Goal: Task Accomplishment & Management: Complete application form

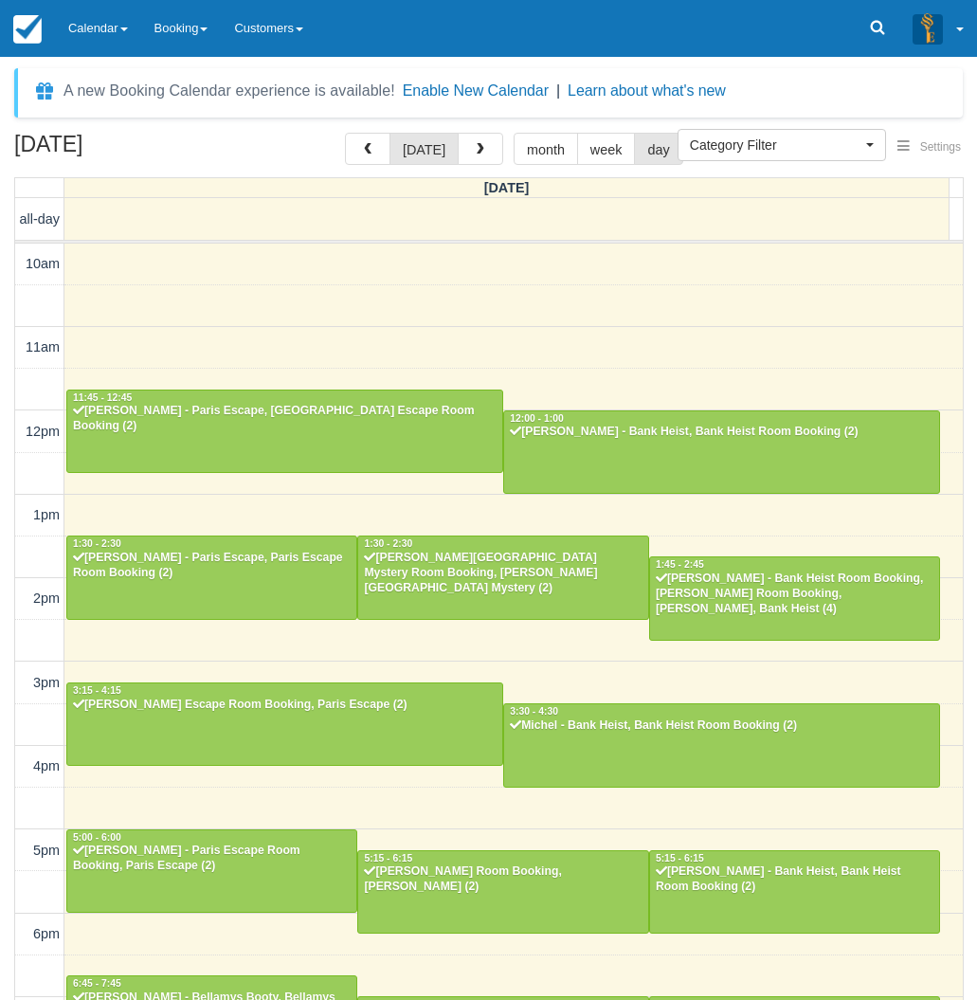
select select
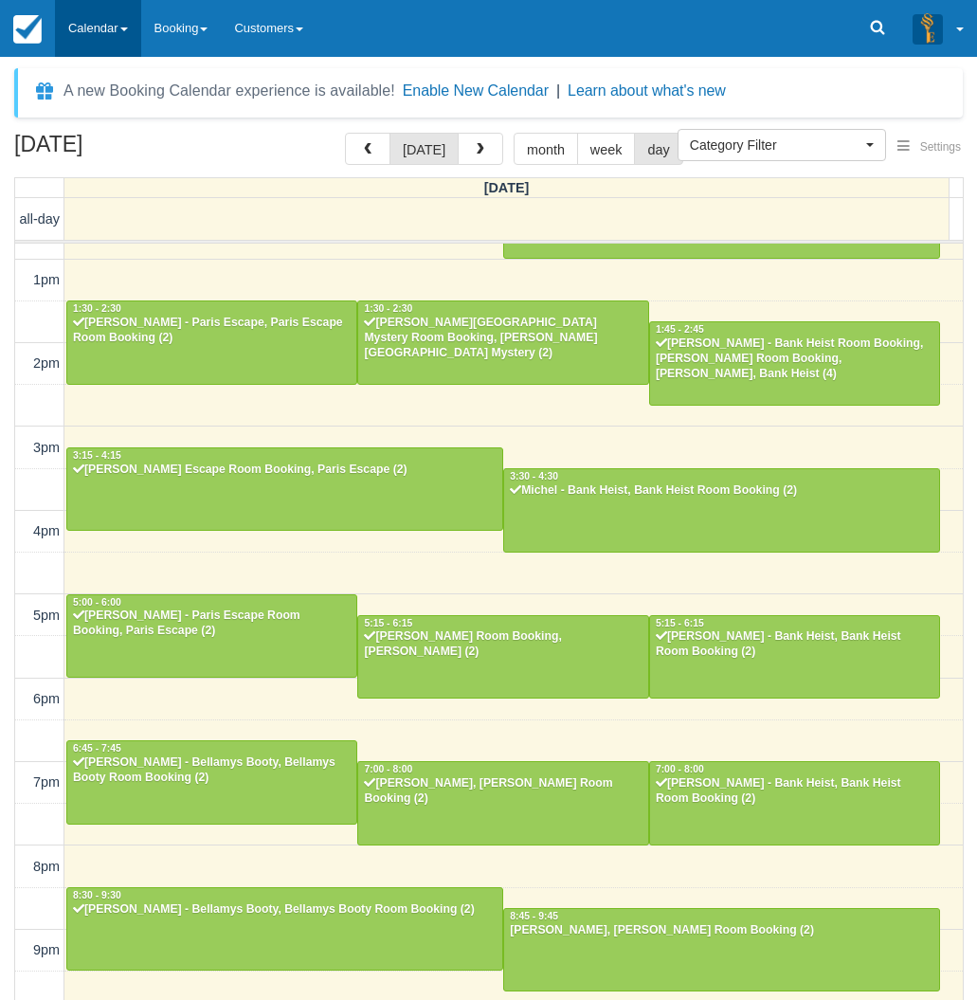
click at [95, 16] on link "Calendar" at bounding box center [98, 28] width 86 height 57
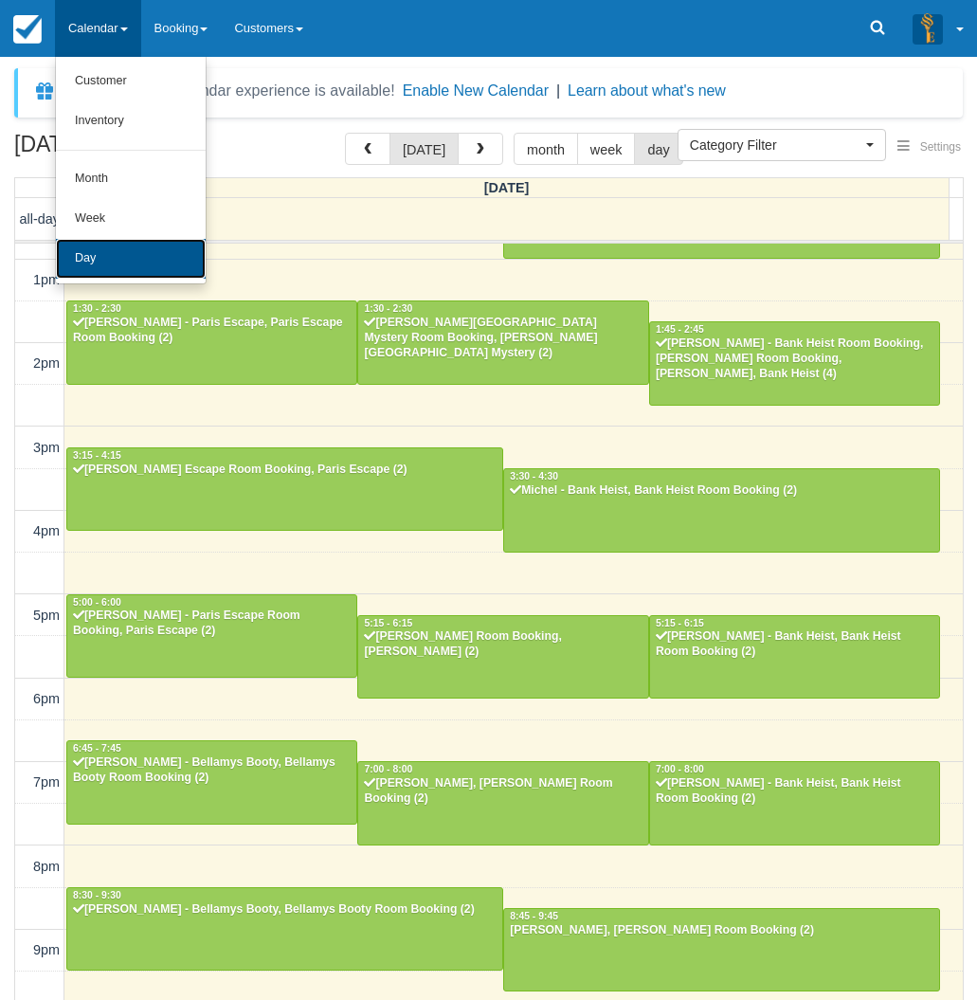
click at [75, 253] on link "Day" at bounding box center [131, 259] width 150 height 40
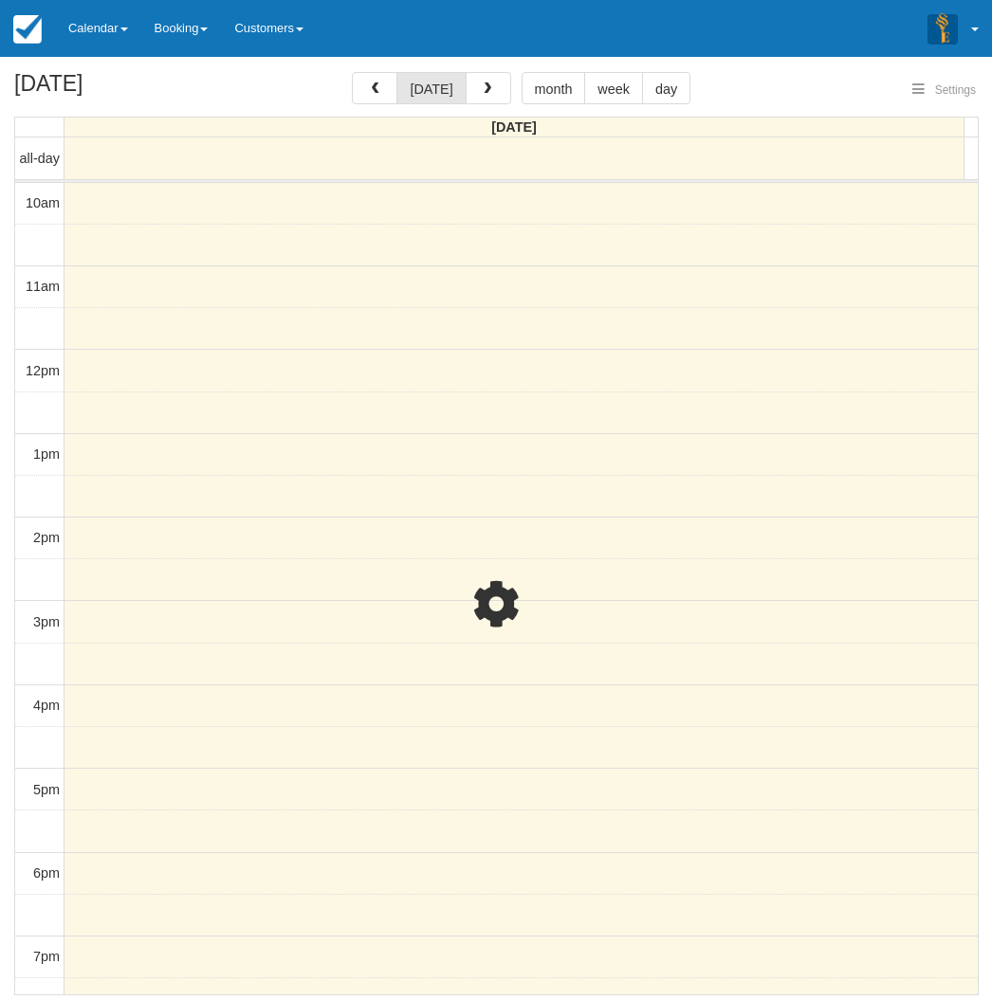
select select
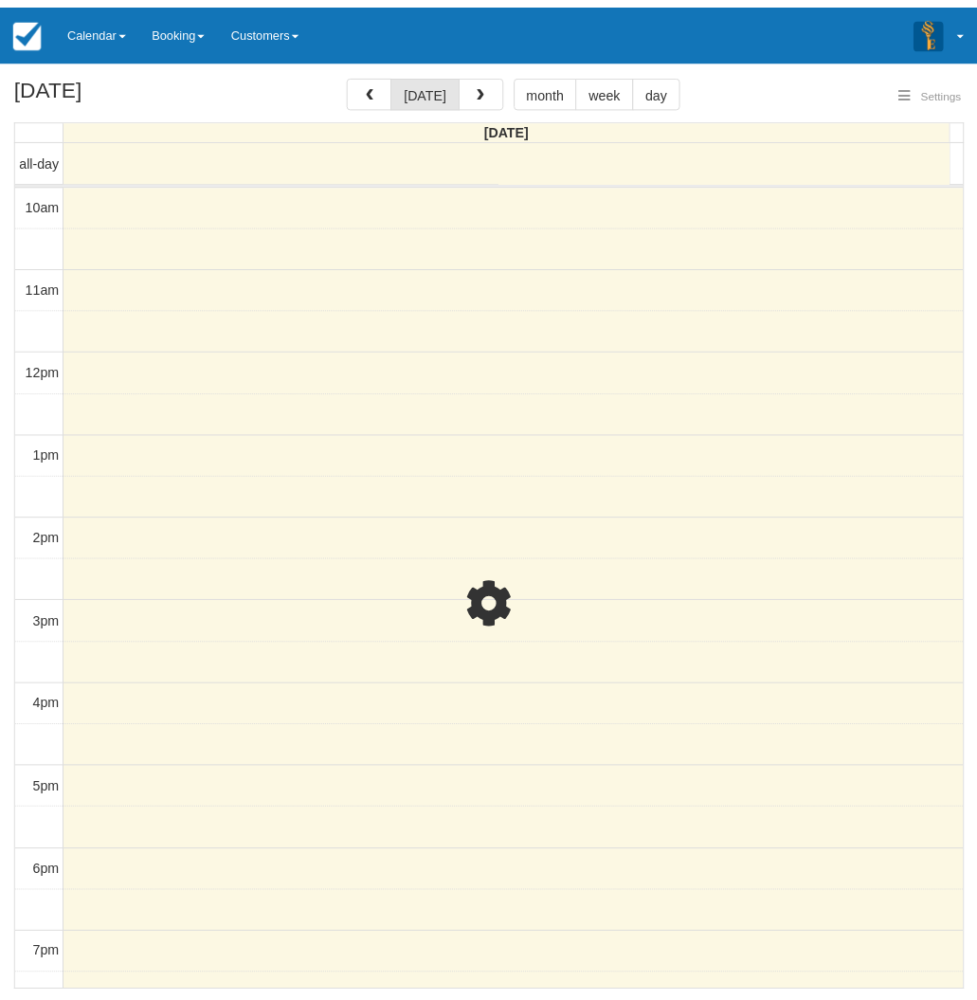
scroll to position [235, 0]
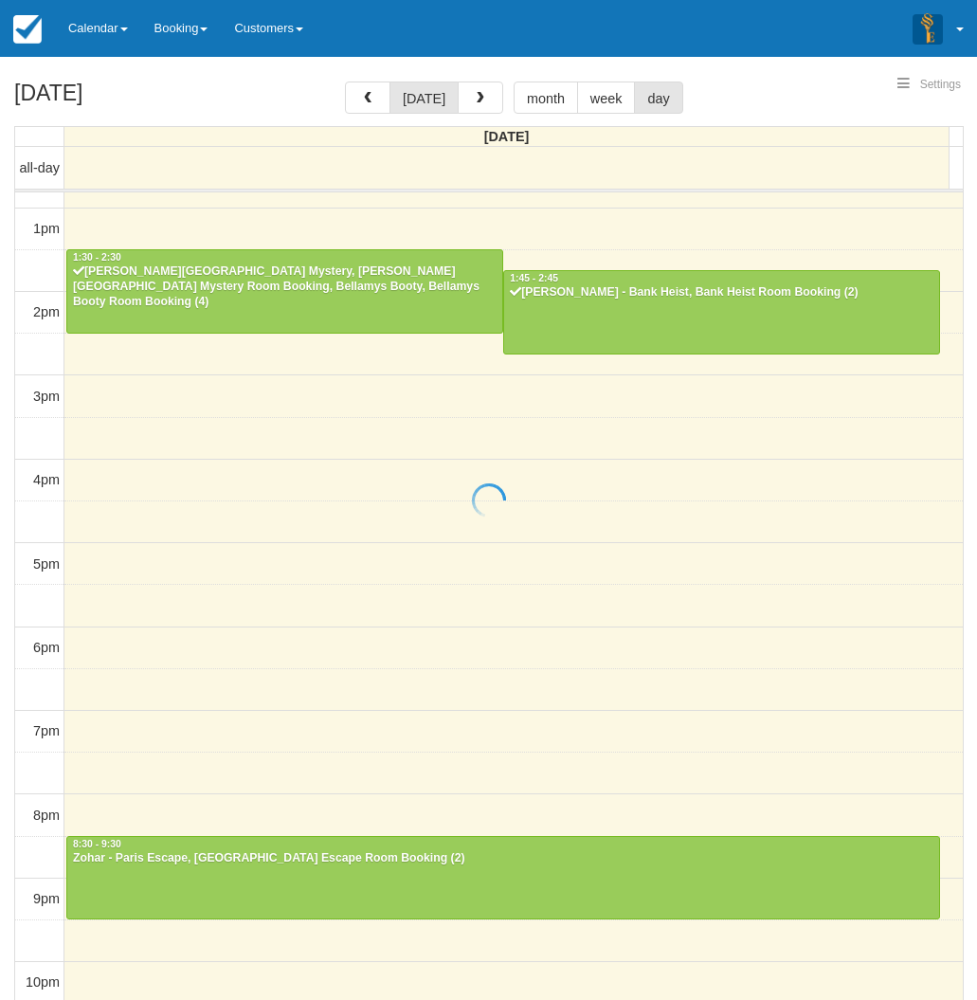
select select
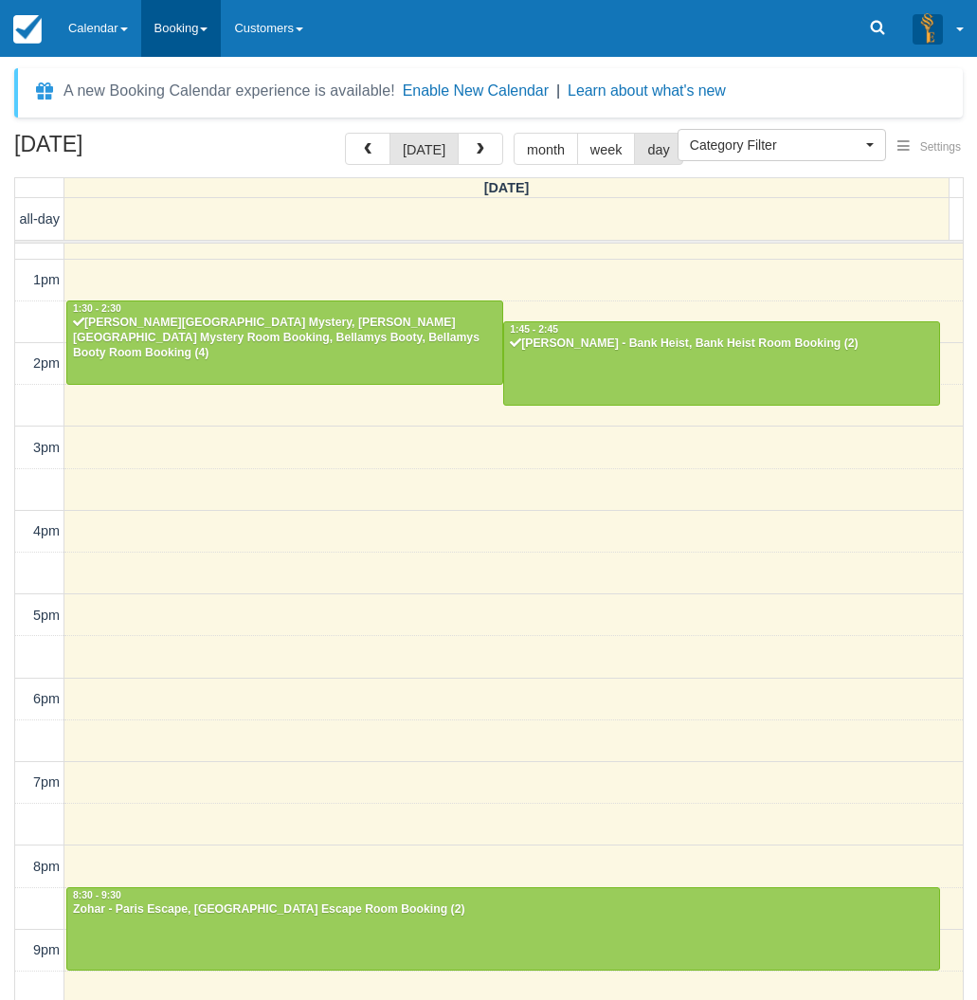
click at [183, 12] on link "Booking" at bounding box center [181, 28] width 81 height 57
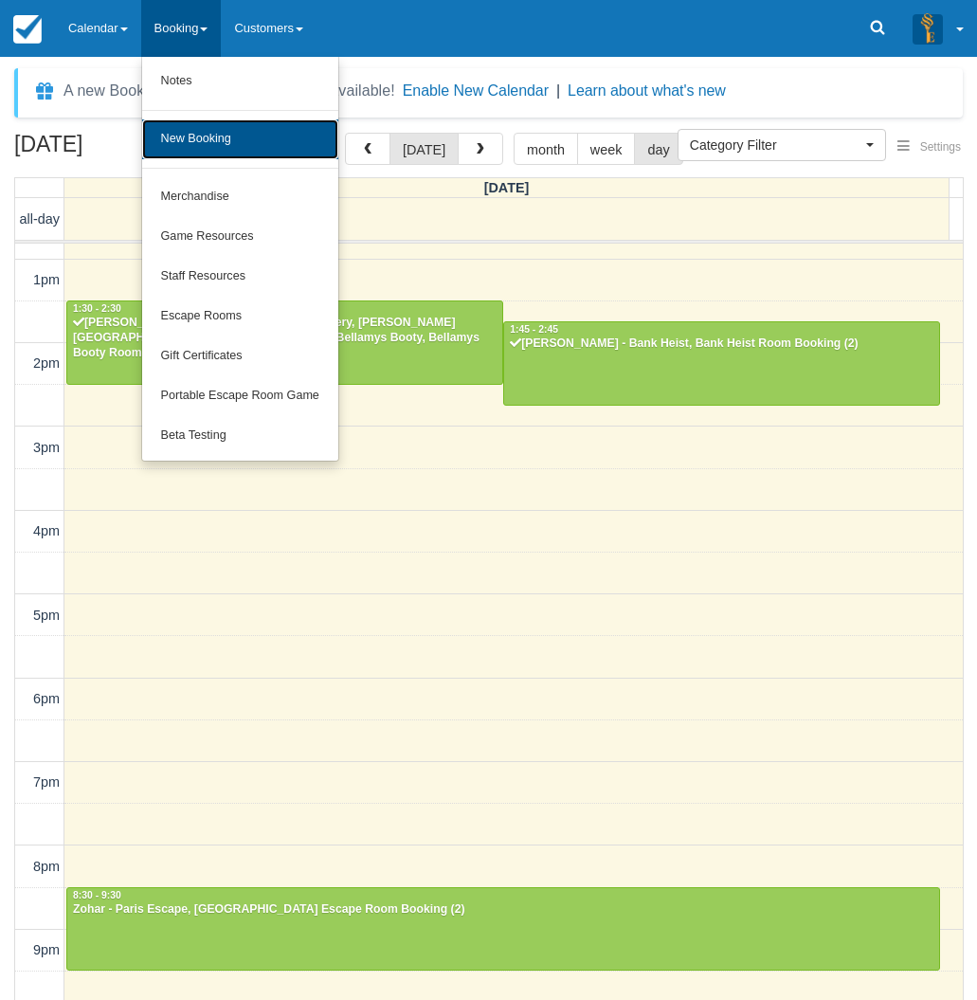
click at [192, 141] on link "New Booking" at bounding box center [240, 139] width 196 height 40
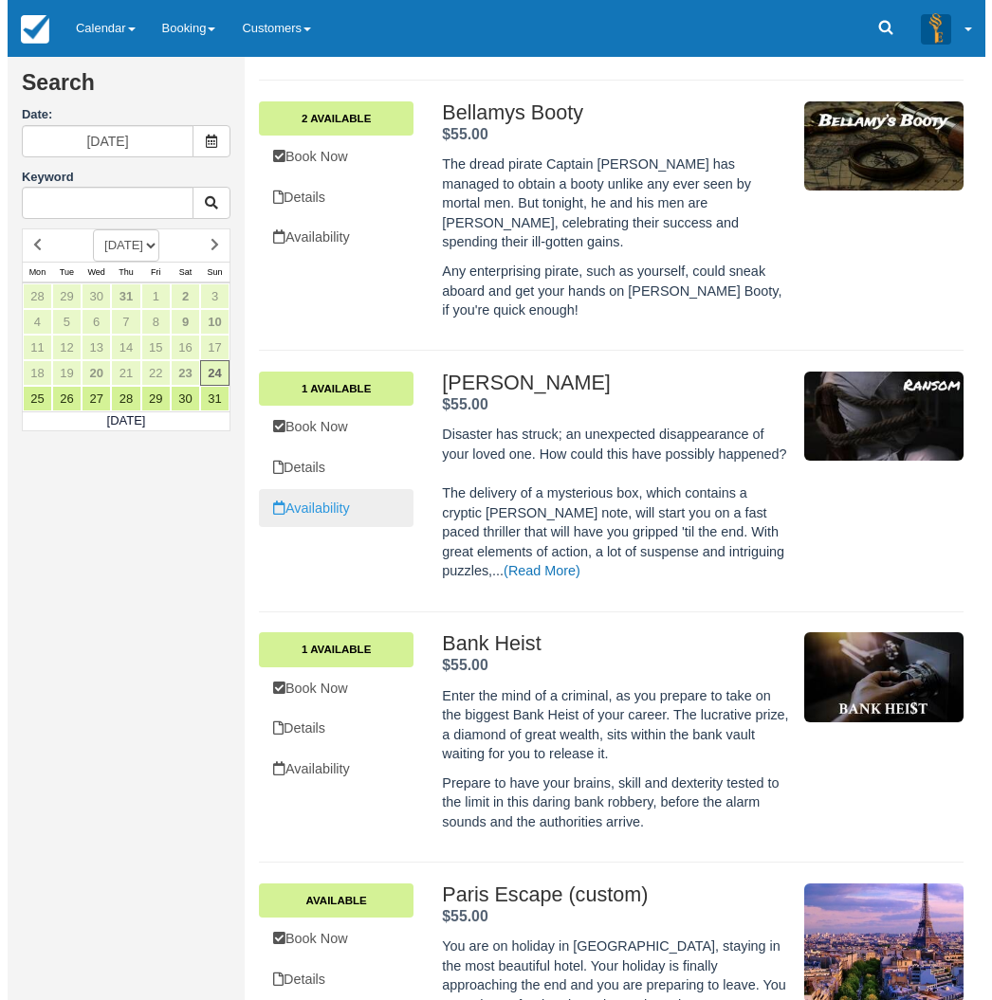
scroll to position [664, 0]
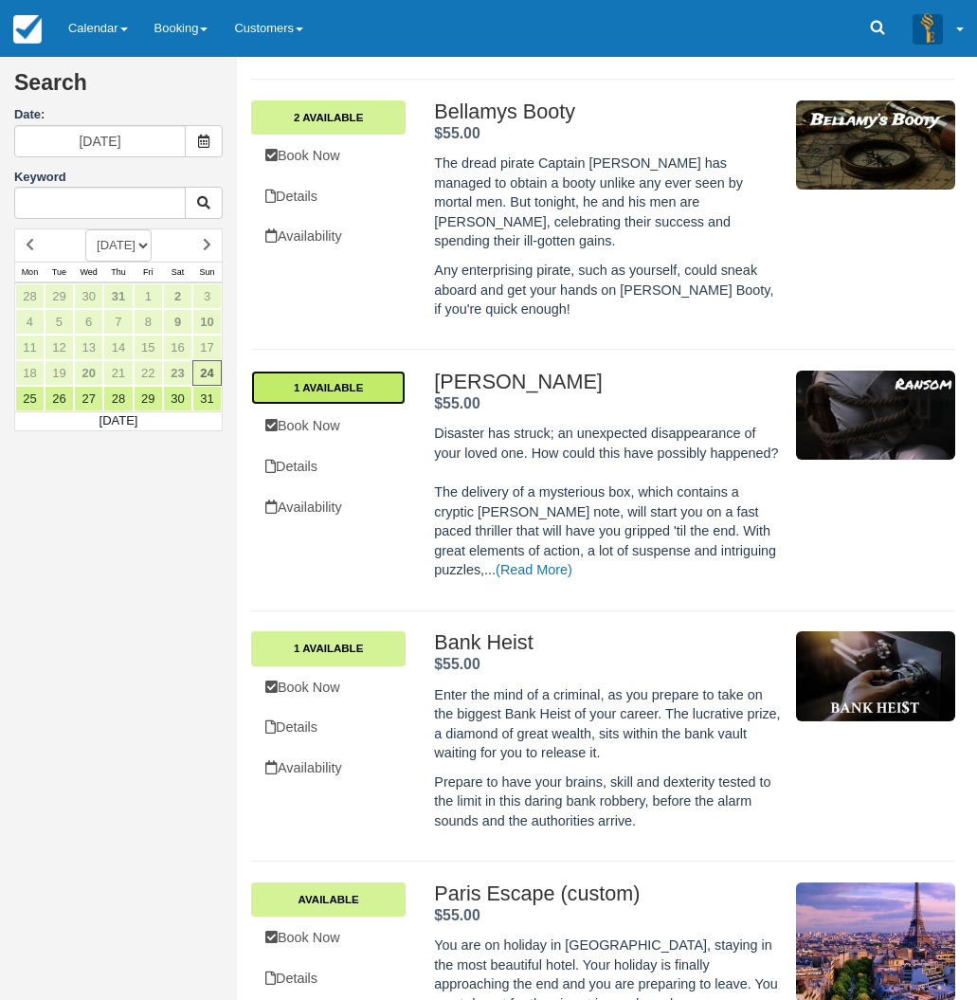
click at [356, 371] on link "1 Available" at bounding box center [328, 388] width 155 height 34
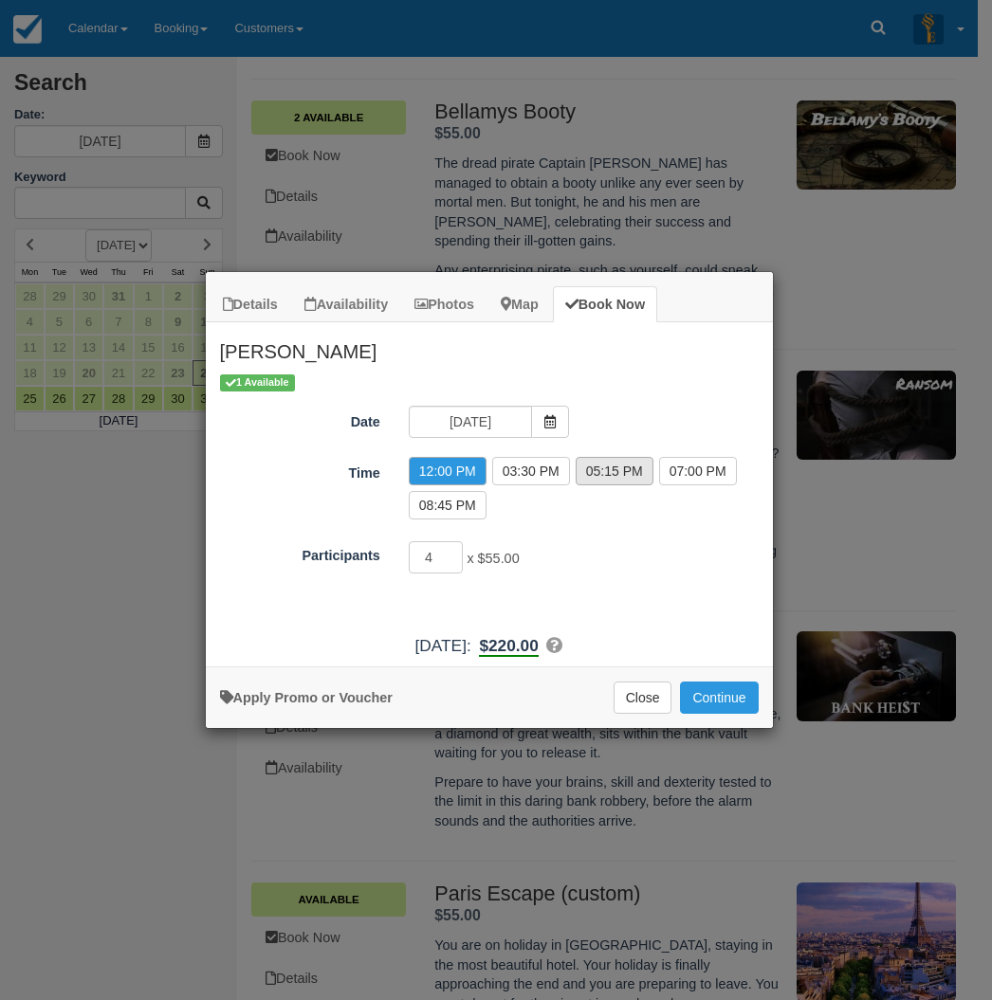
click at [627, 467] on label "05:15 PM" at bounding box center [614, 471] width 78 height 28
radio input "true"
click at [453, 550] on input "5" at bounding box center [436, 557] width 55 height 32
click at [453, 550] on input "6" at bounding box center [436, 557] width 55 height 32
click at [456, 564] on input "5" at bounding box center [436, 557] width 55 height 32
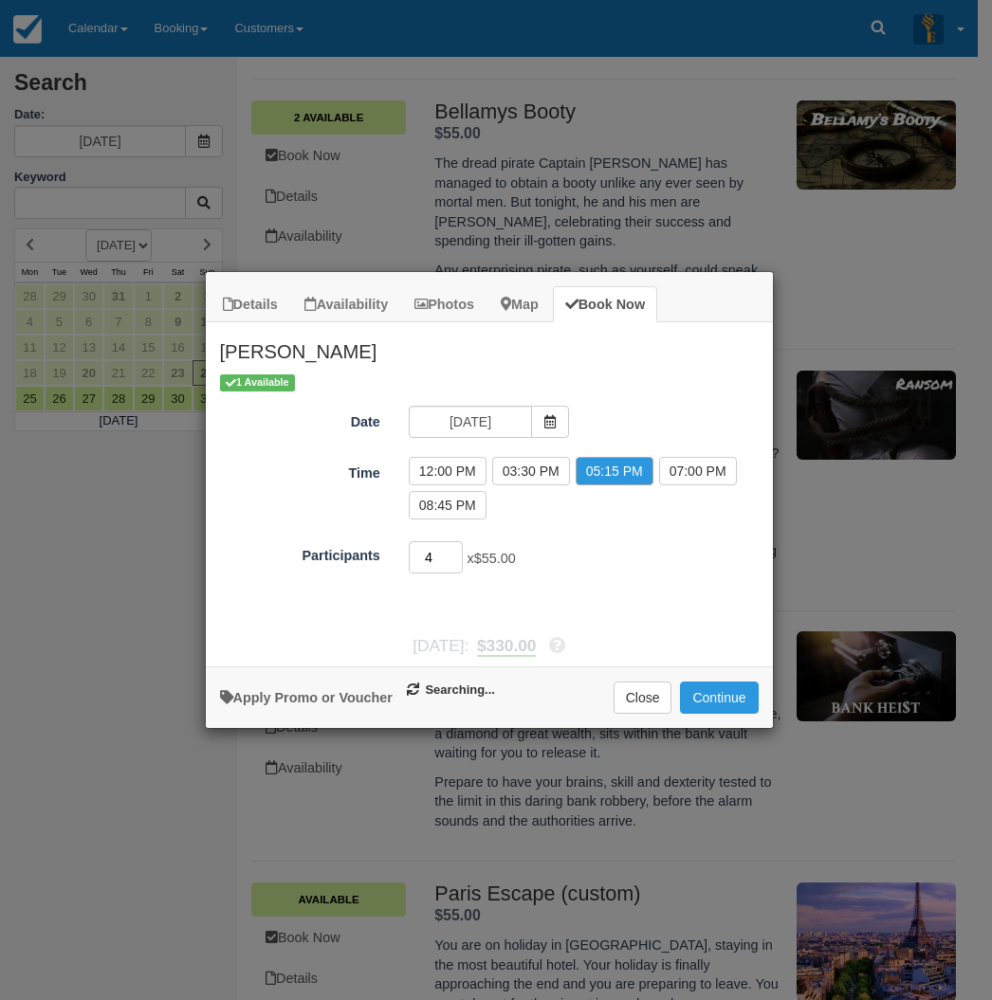
type input "4"
click at [456, 564] on input "4" at bounding box center [436, 557] width 55 height 32
click at [726, 689] on button "Continue" at bounding box center [719, 698] width 78 height 32
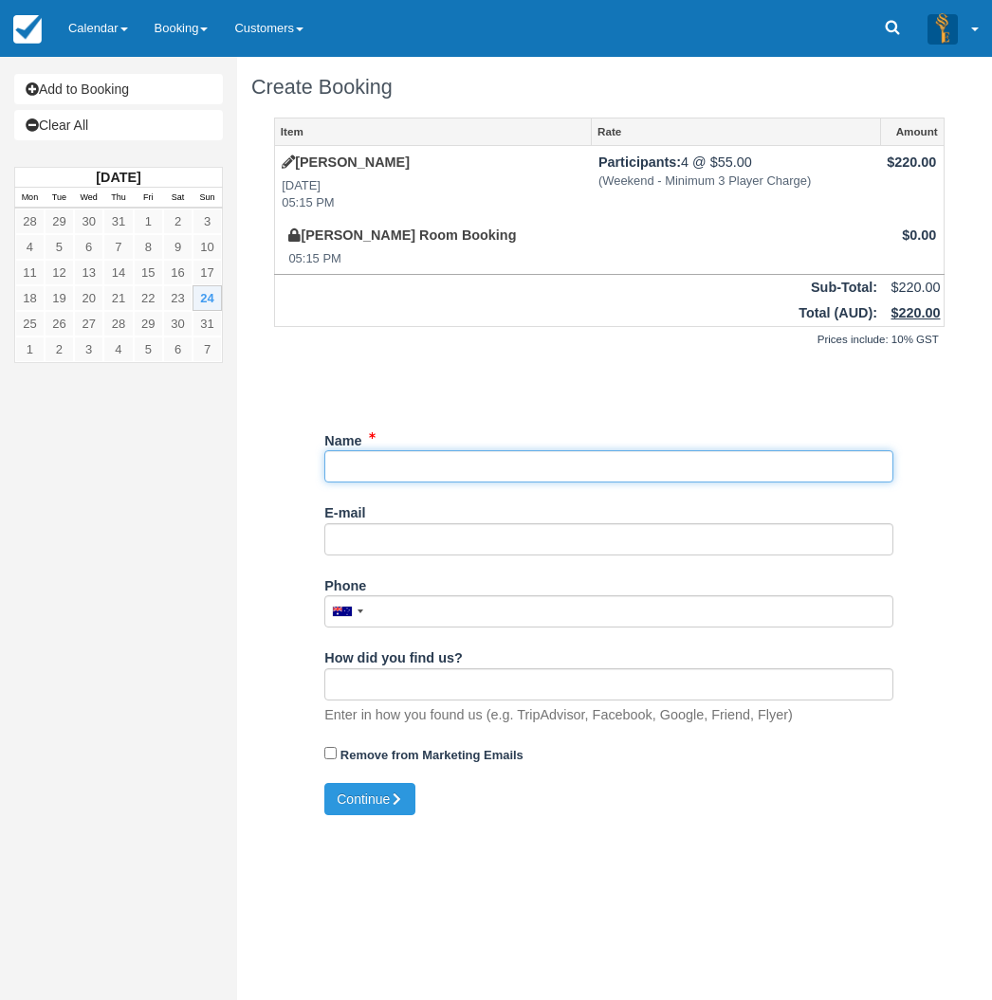
click at [376, 463] on input "Name" at bounding box center [608, 466] width 569 height 32
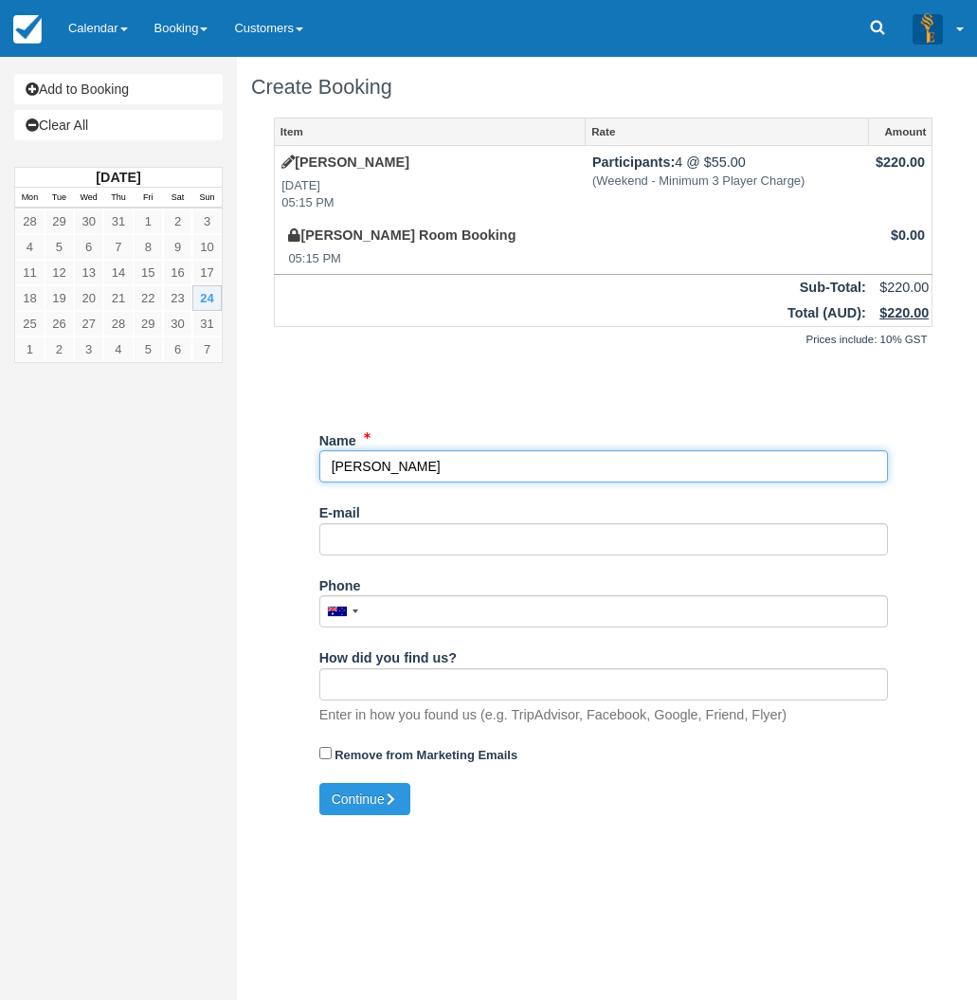
type input "Gerrard"
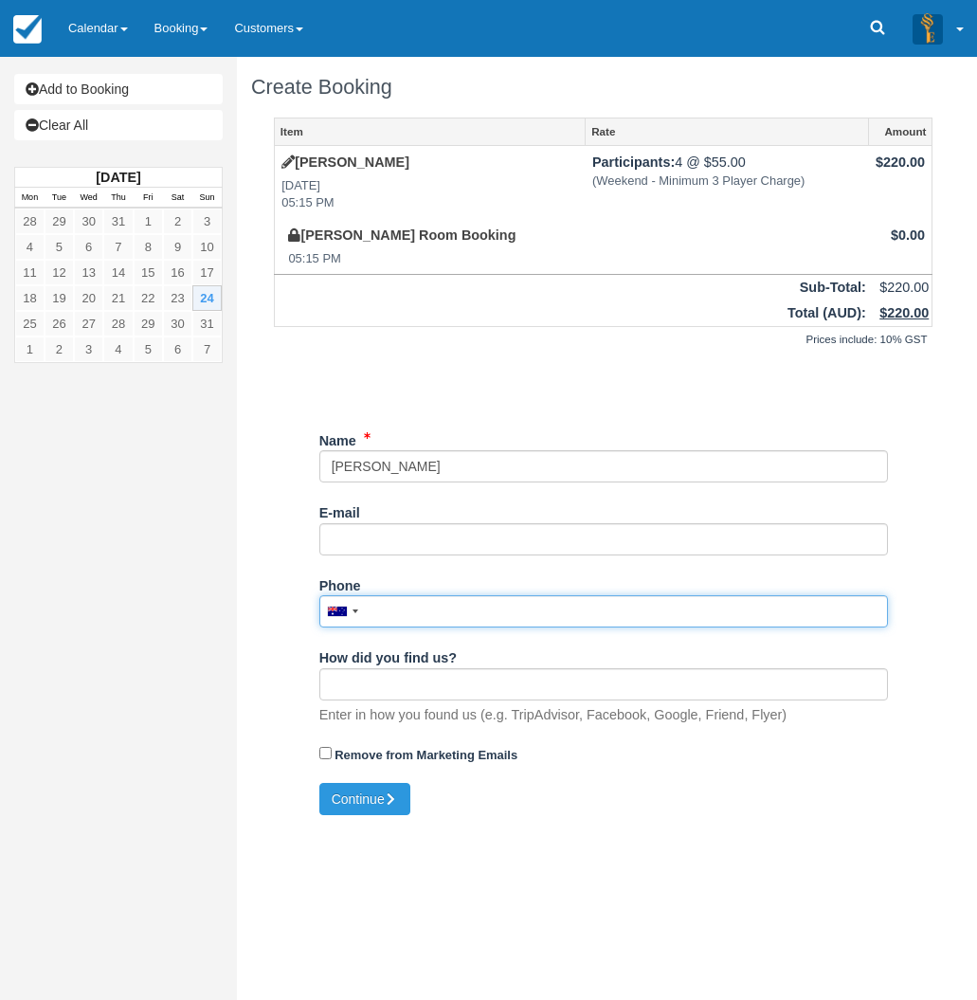
click at [439, 621] on input "Phone" at bounding box center [603, 611] width 569 height 32
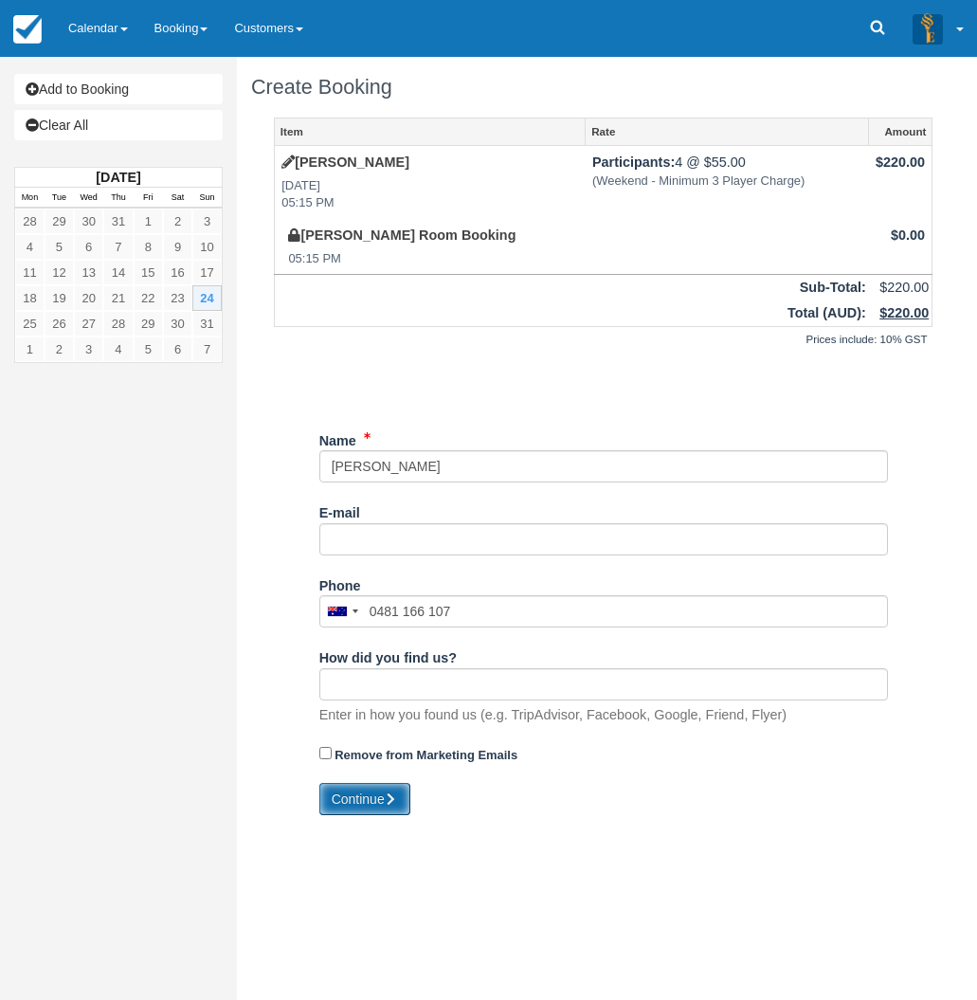
click at [372, 796] on button "Continue" at bounding box center [364, 799] width 91 height 32
type input "+61481166107"
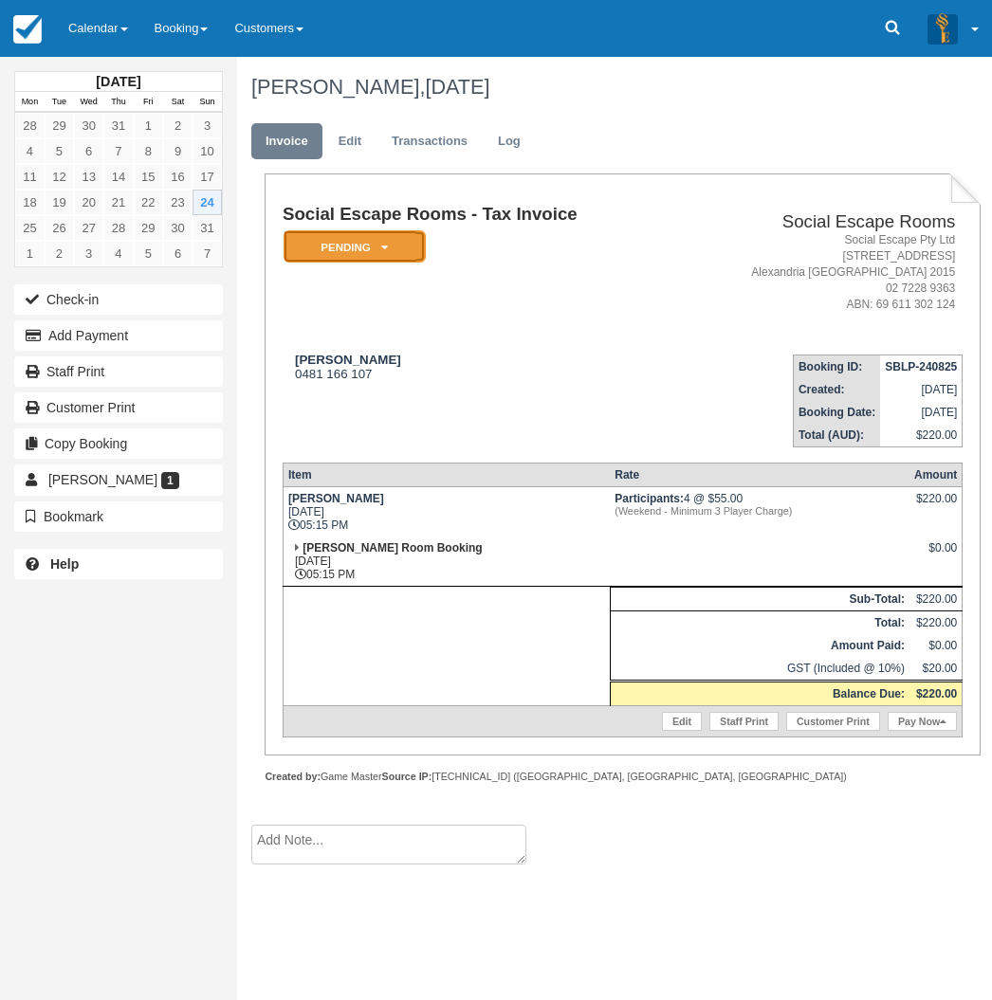
click at [344, 246] on em "Pending" at bounding box center [354, 246] width 142 height 33
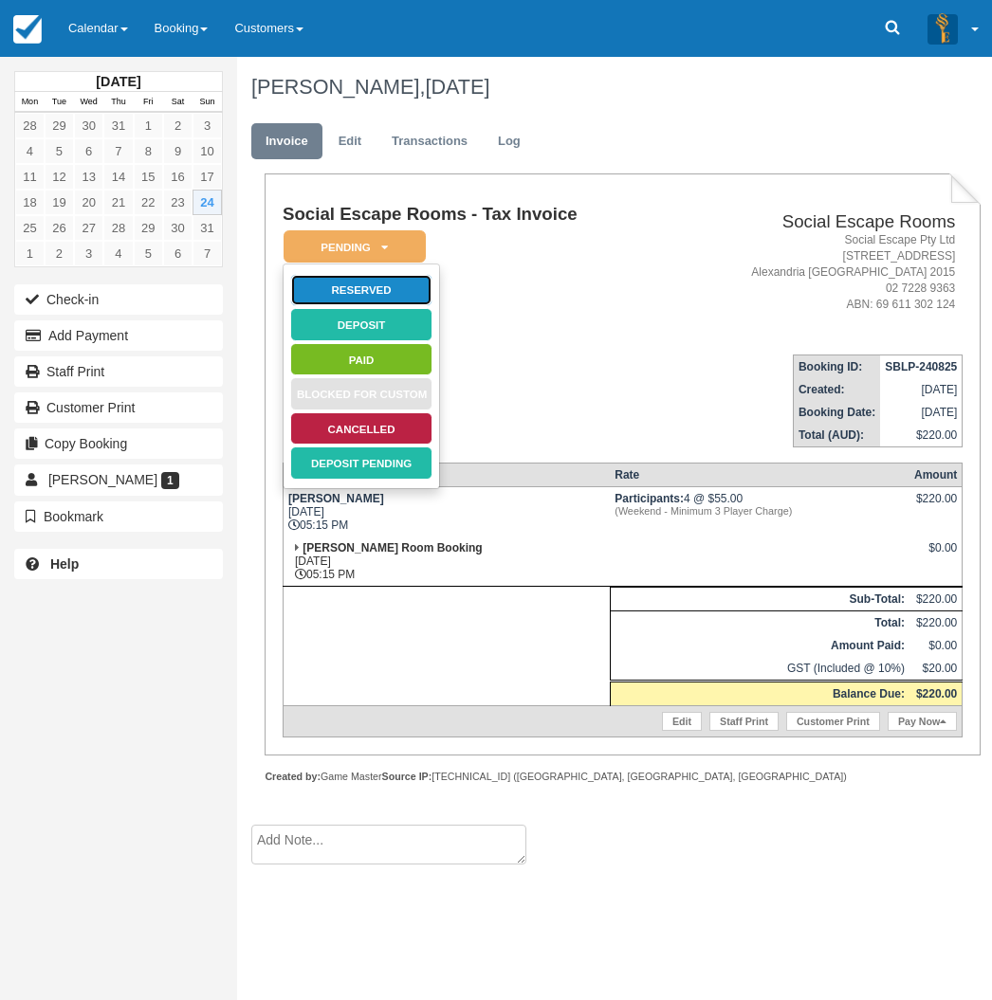
click at [370, 291] on link "Reserved" at bounding box center [361, 290] width 142 height 33
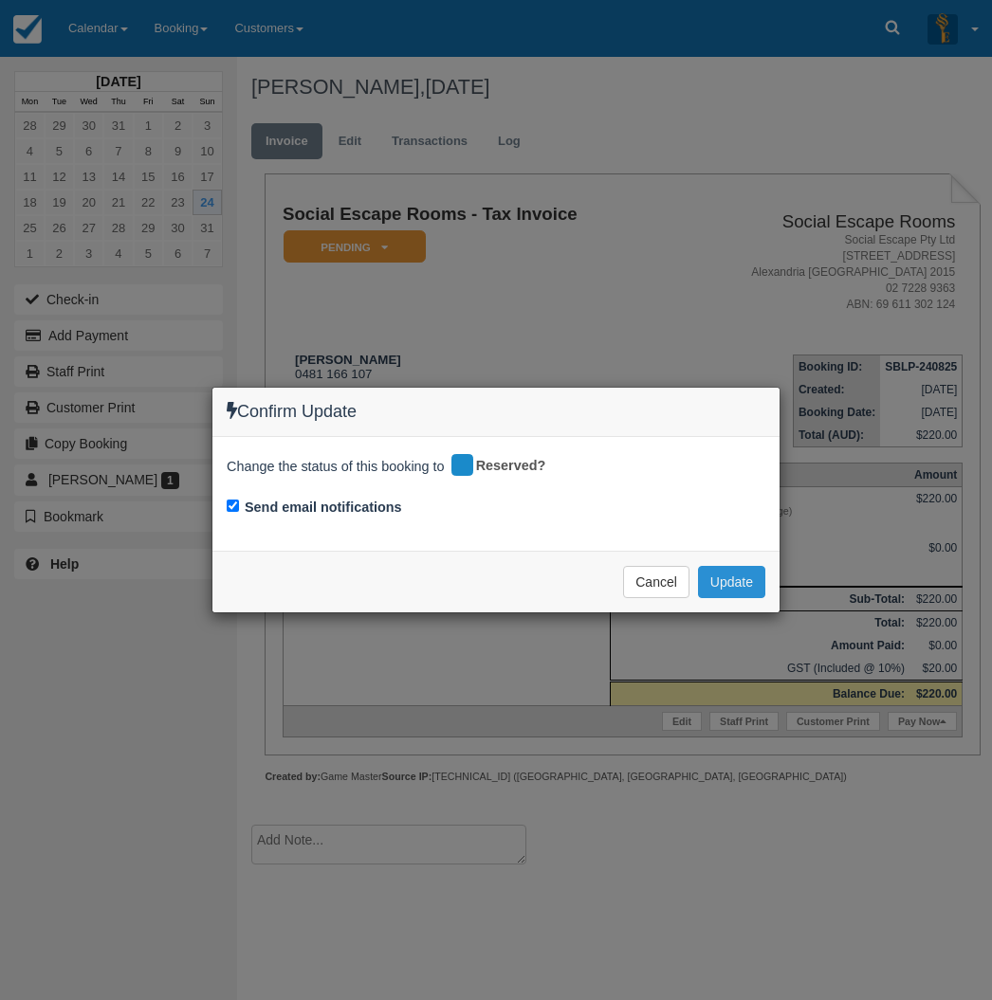
click at [710, 578] on button "Update" at bounding box center [731, 582] width 67 height 32
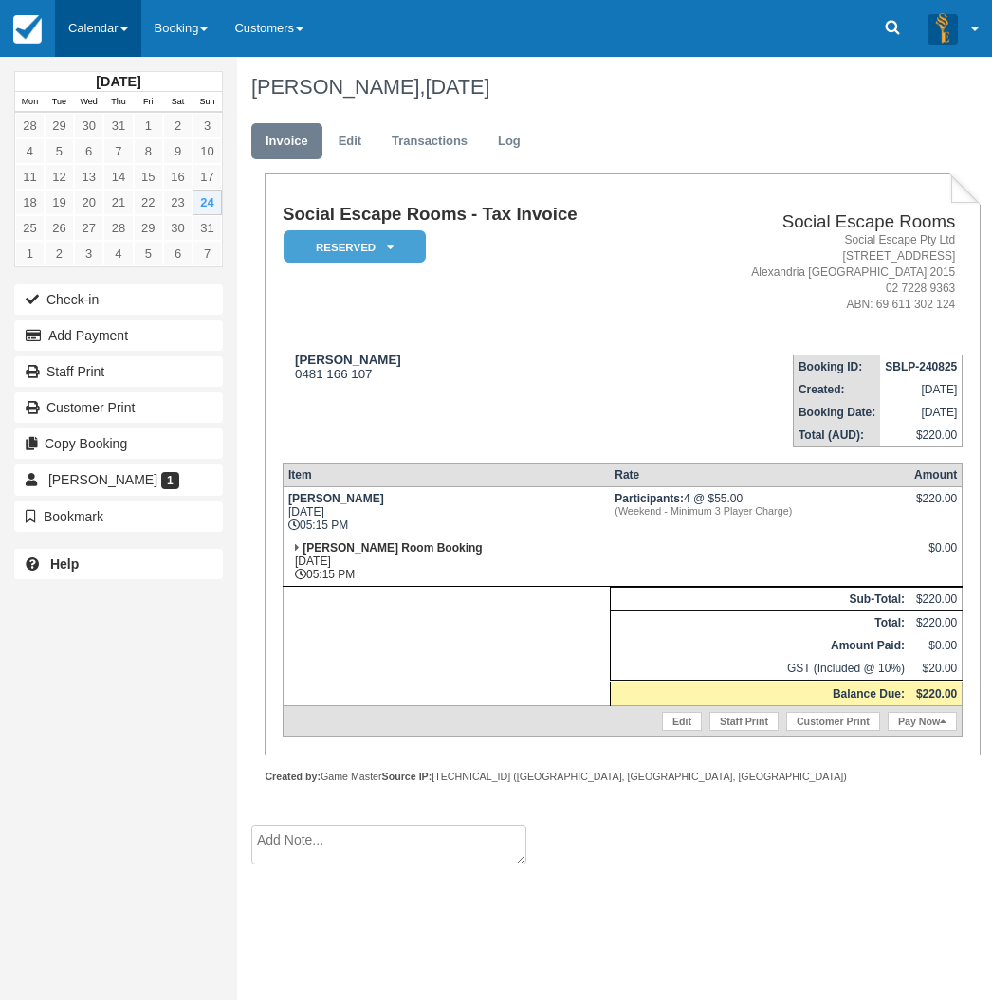
click at [98, 34] on link "Calendar" at bounding box center [98, 28] width 86 height 57
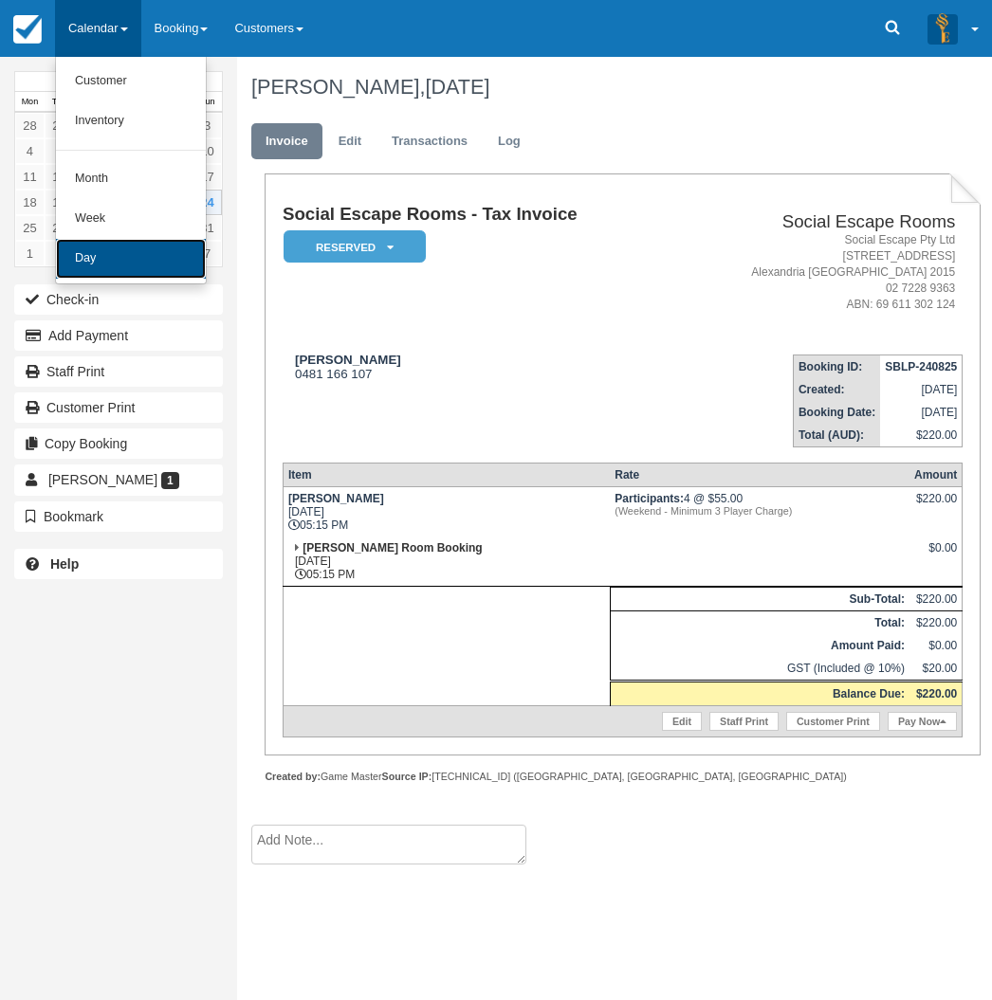
click at [118, 254] on link "Day" at bounding box center [131, 259] width 150 height 40
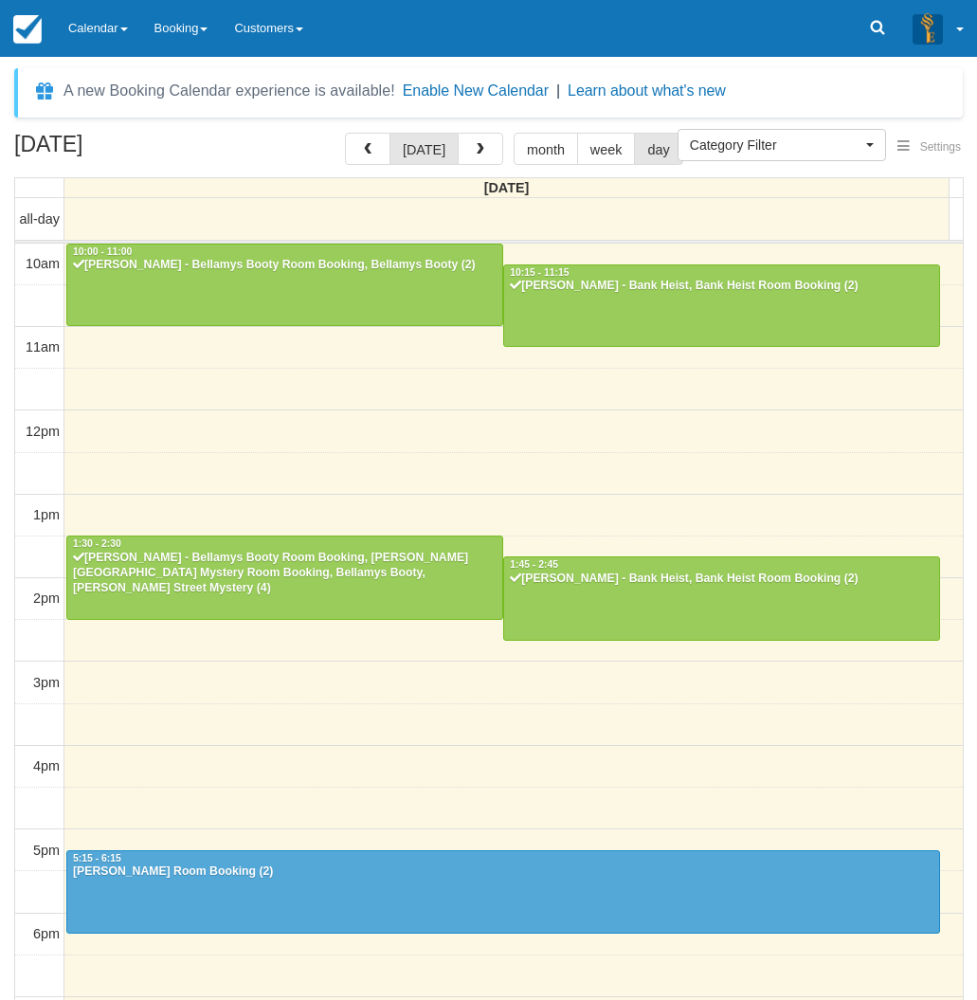
select select
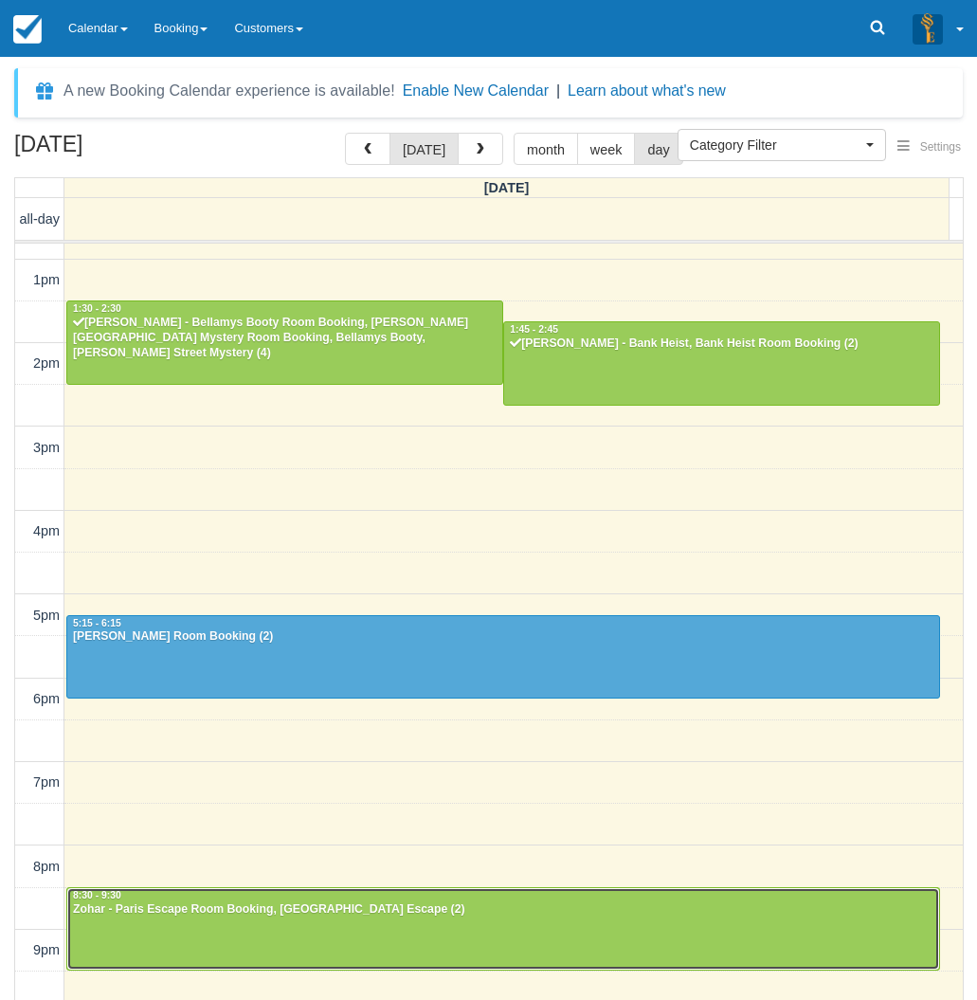
click at [336, 923] on div at bounding box center [503, 929] width 872 height 82
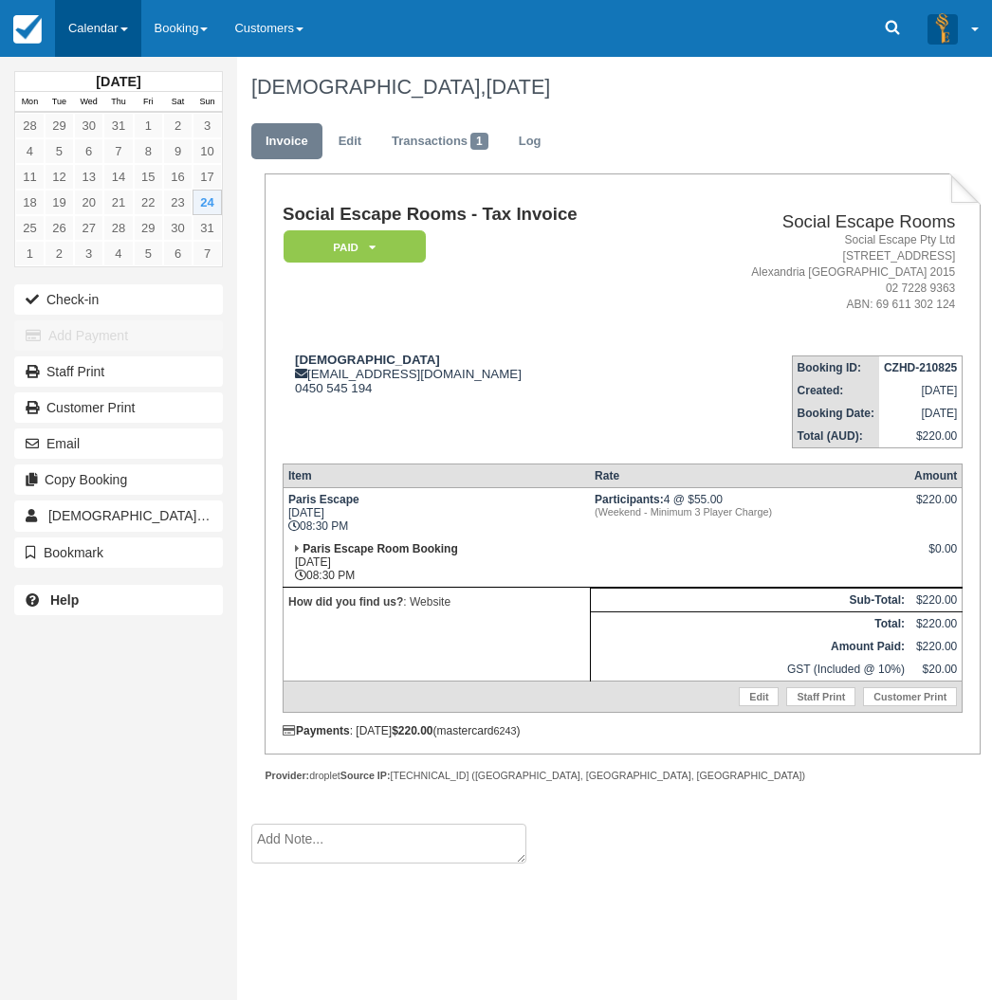
click at [82, 21] on link "Calendar" at bounding box center [98, 28] width 86 height 57
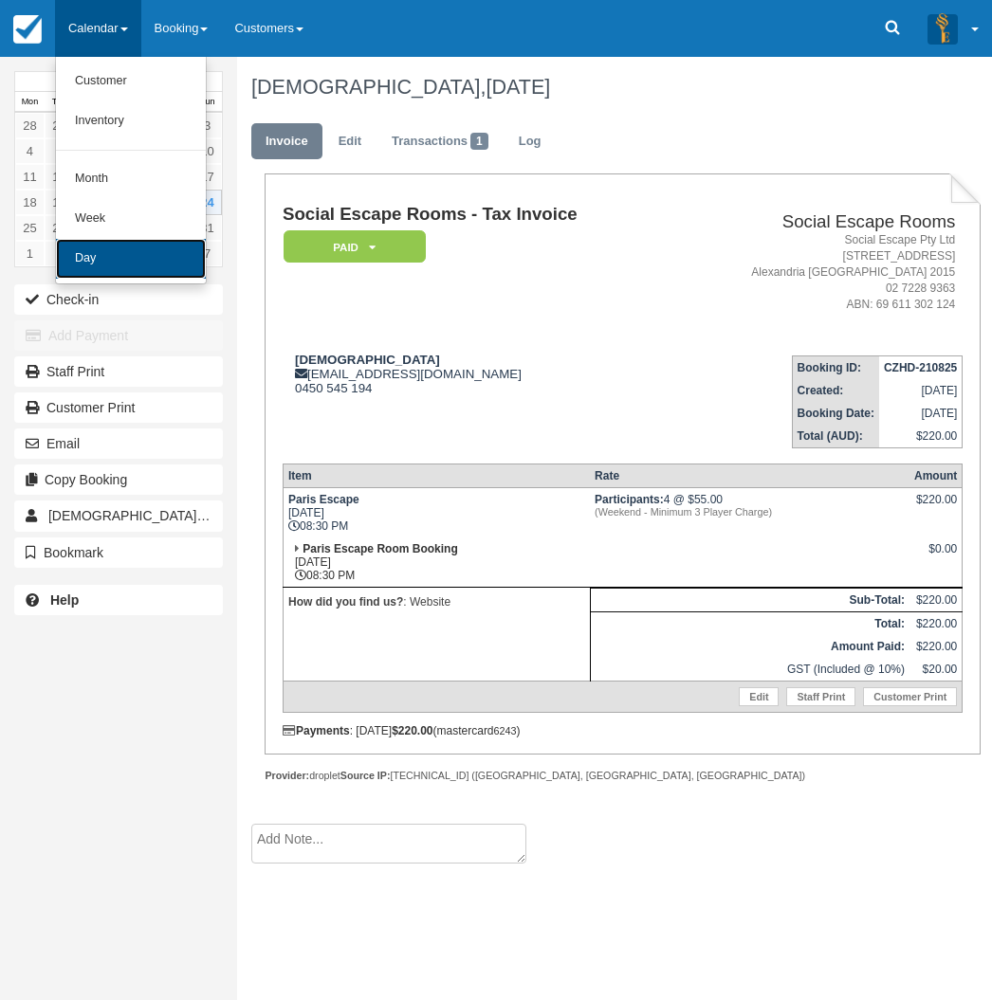
click at [94, 255] on link "Day" at bounding box center [131, 259] width 150 height 40
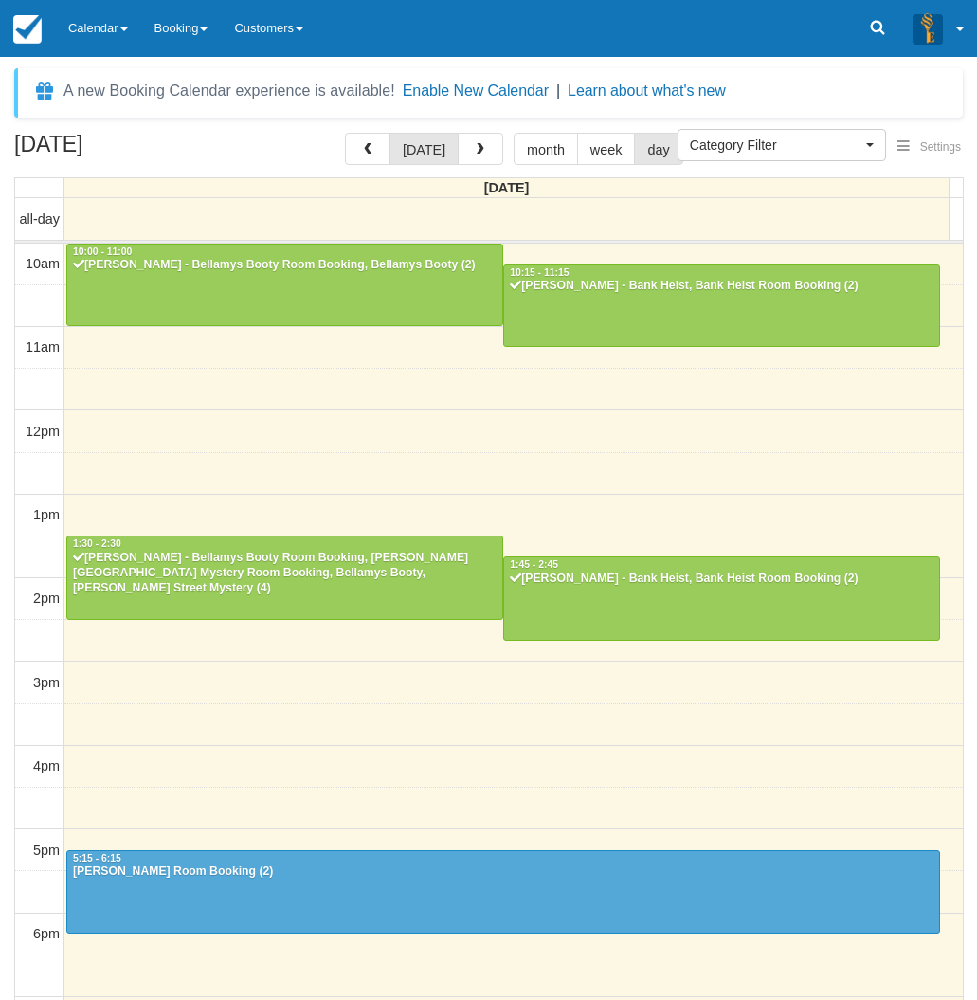
select select
